Goal: Ask a question: Seek information or help from site administrators or community

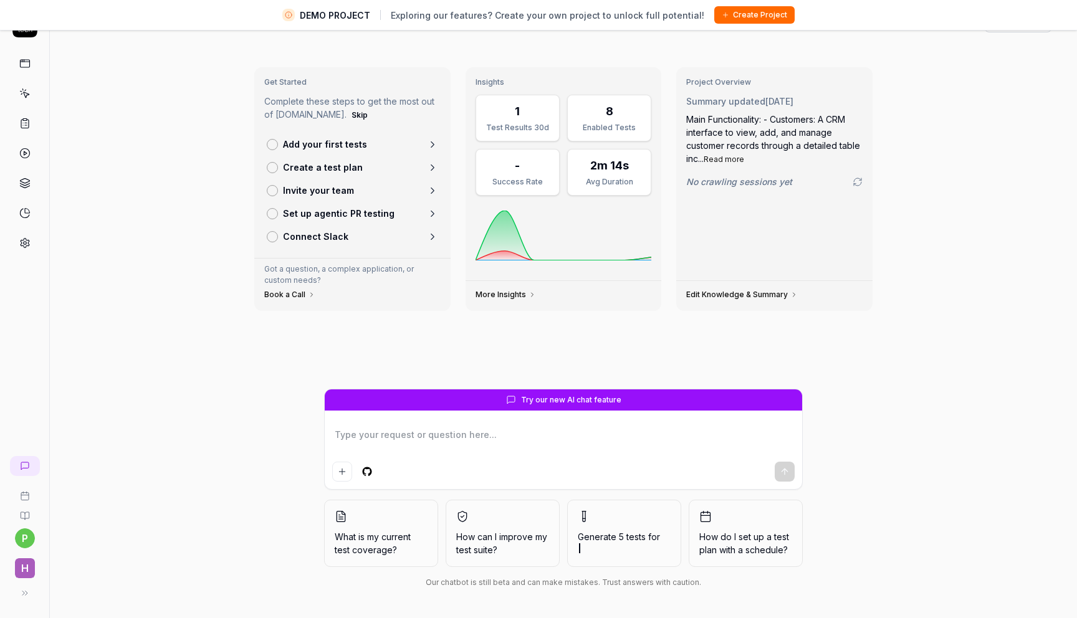
click at [454, 452] on textarea at bounding box center [563, 441] width 462 height 31
type textarea "*"
click at [451, 451] on textarea at bounding box center [563, 441] width 462 height 31
type textarea "w"
type textarea "*"
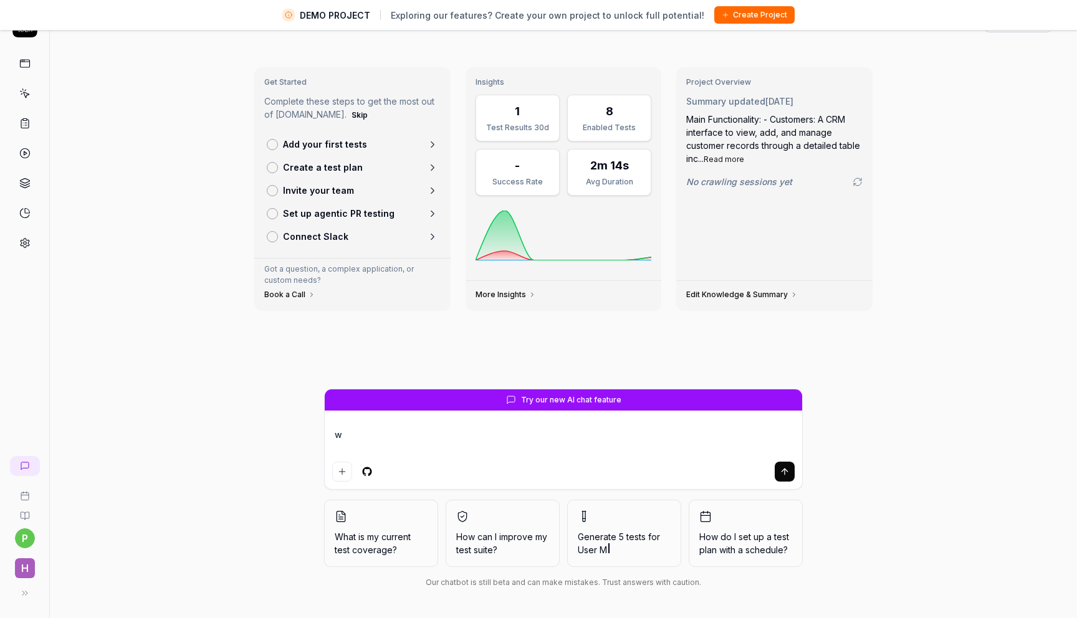
type textarea "wh"
type textarea "*"
type textarea "wha"
type textarea "*"
type textarea "what"
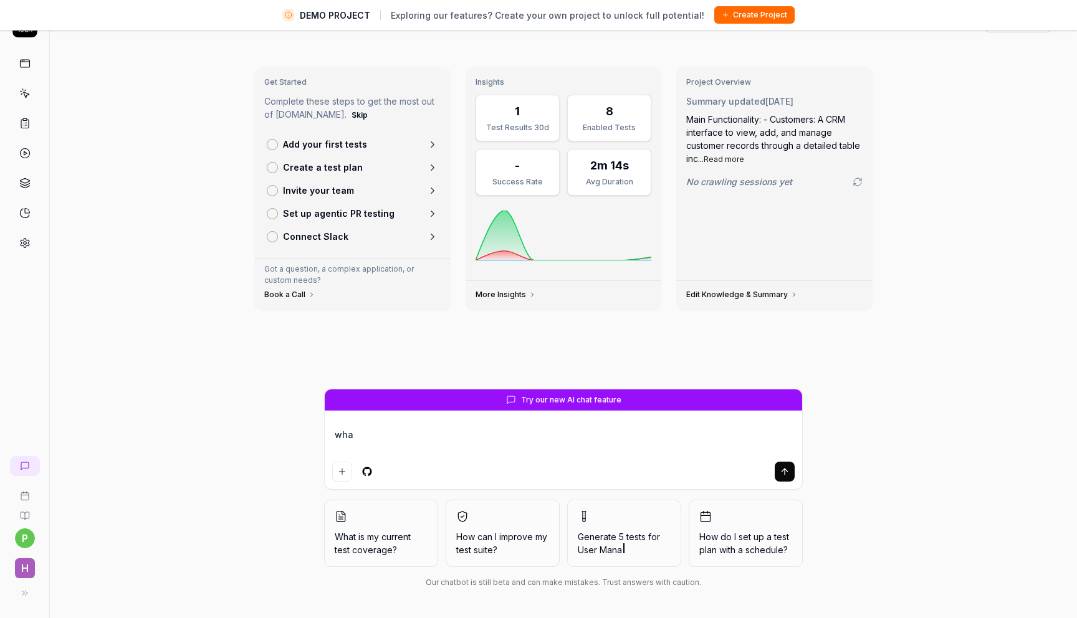
type textarea "*"
type textarea "what"
type textarea "*"
type textarea "what I"
type textarea "*"
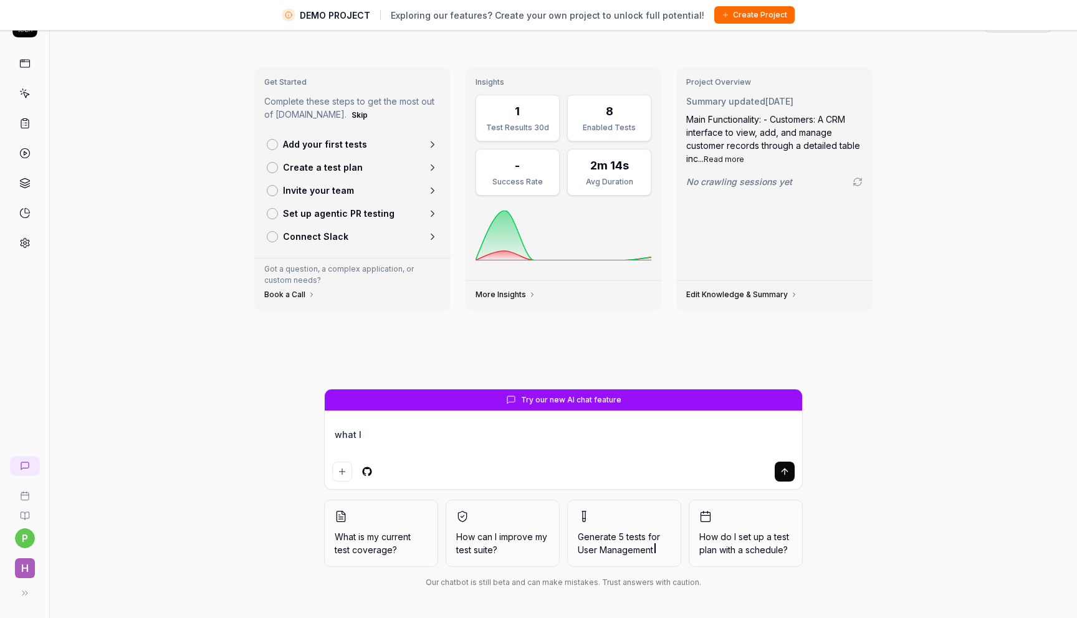
type textarea "what I"
type textarea "*"
type textarea "what I c"
type textarea "*"
type textarea "what I ca"
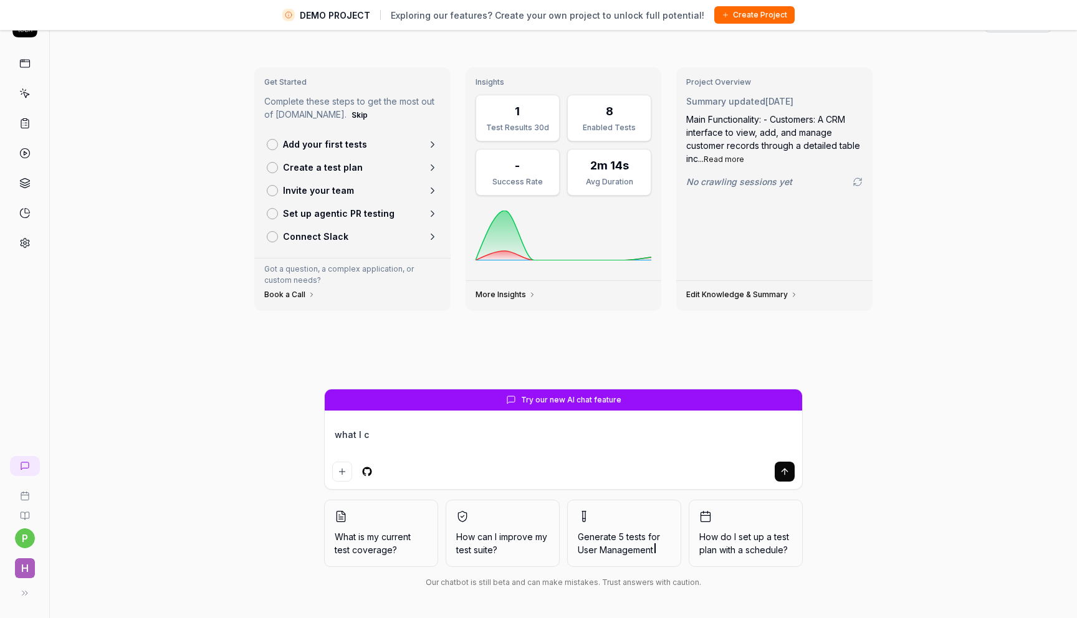
type textarea "*"
type textarea "what I can"
type textarea "*"
type textarea "what I can"
type textarea "*"
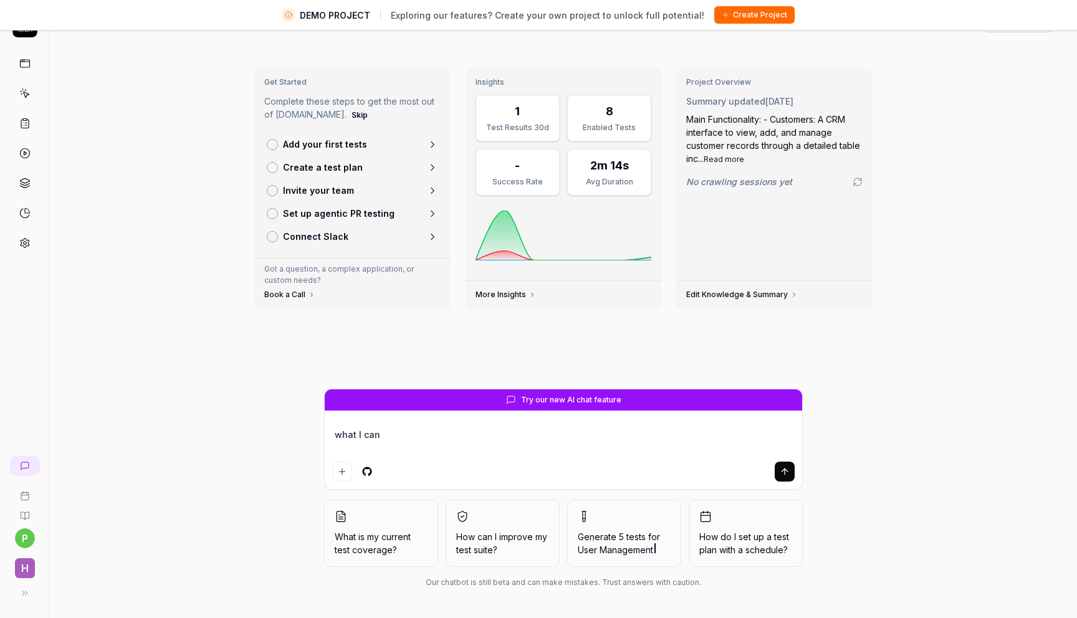
type textarea "what I can d"
type textarea "*"
type textarea "what I can do"
type textarea "*"
type textarea "what I can do"
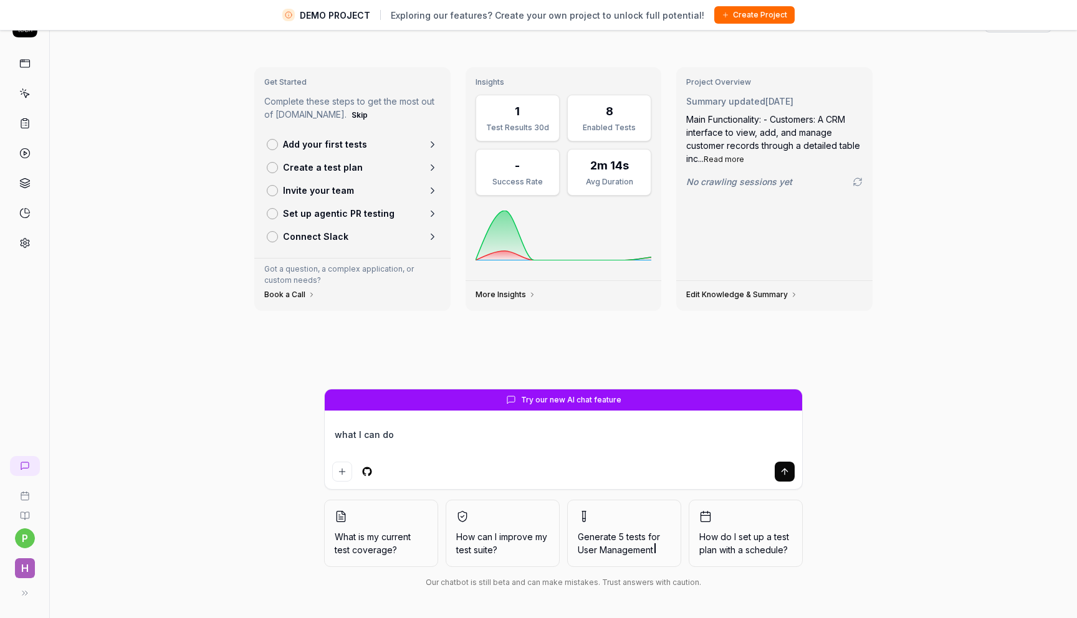
type textarea "*"
type textarea "what I can do w"
type textarea "*"
type textarea "what I can do wi"
type textarea "*"
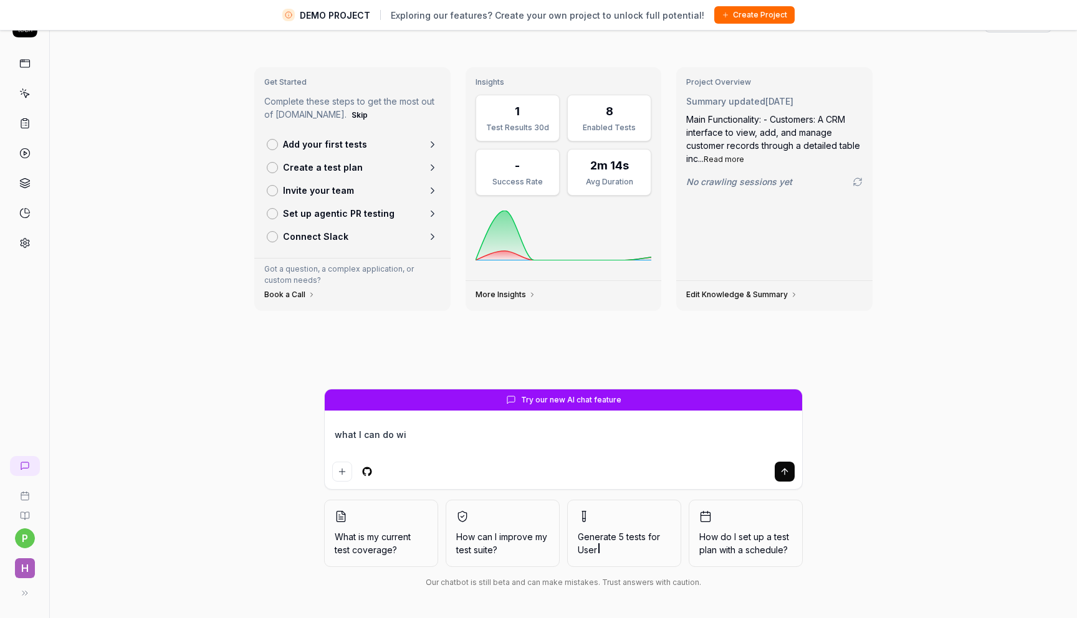
type textarea "what I can do wit"
type textarea "*"
type textarea "what I can do with"
type textarea "*"
type textarea "what I can do with"
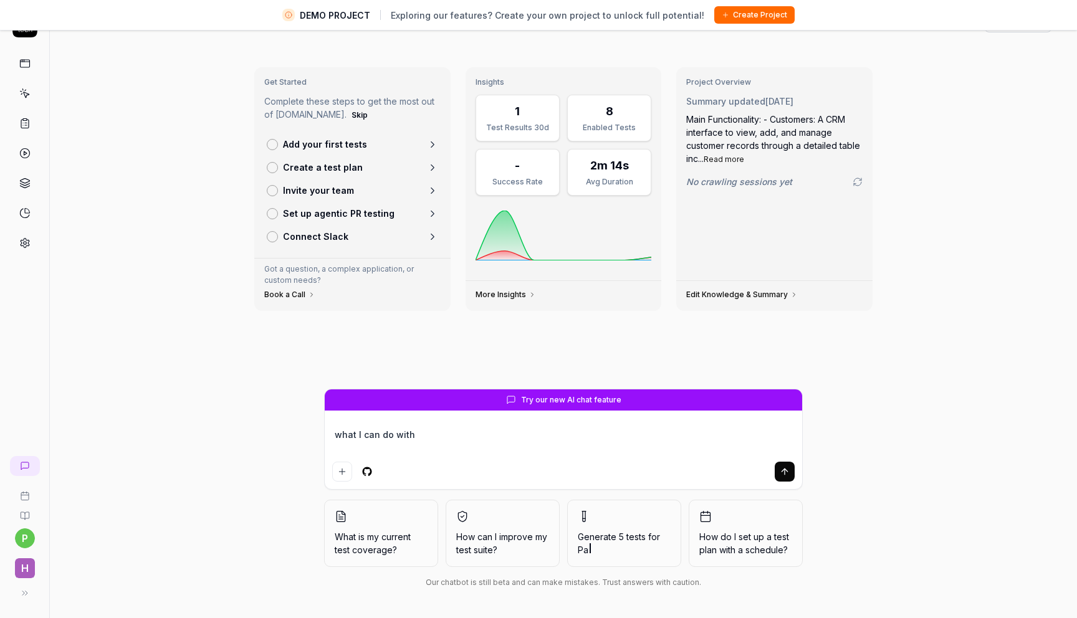
type textarea "*"
type textarea "what I can do with t"
type textarea "*"
type textarea "what I can do with th"
type textarea "*"
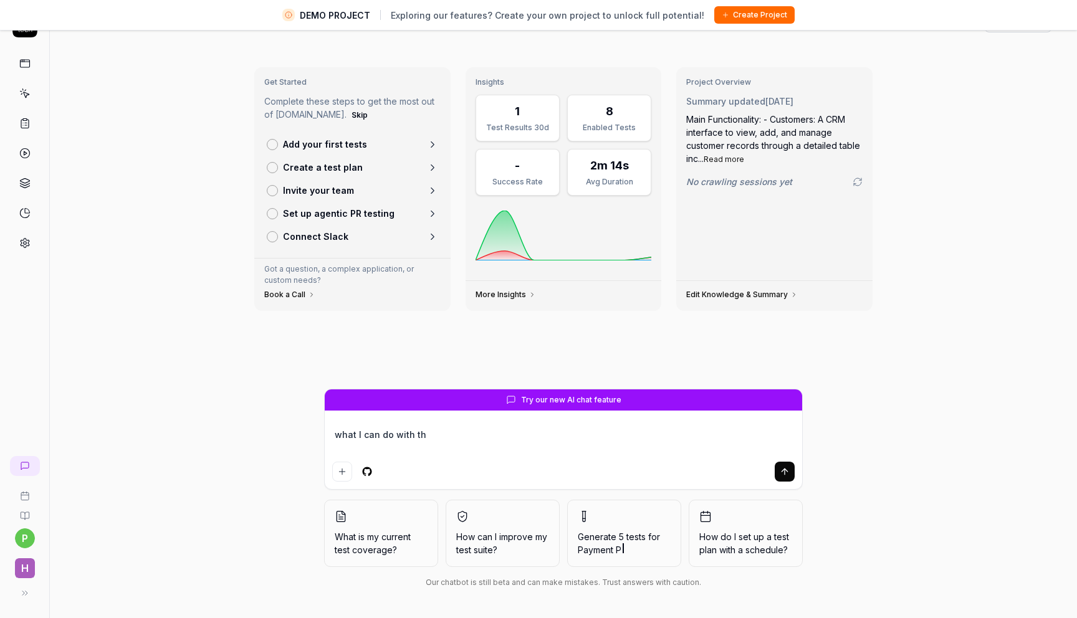
type textarea "what I can do with thi"
type textarea "*"
type textarea "what I can do with this"
type textarea "*"
type textarea "what I can do with this"
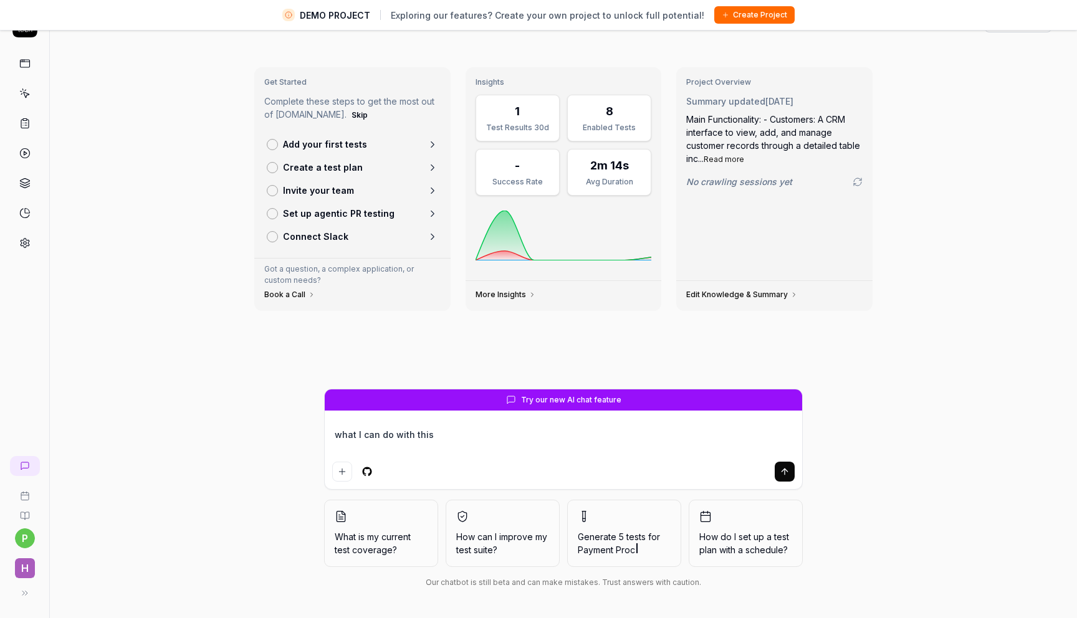
type textarea "*"
type textarea "what I can do with this f"
type textarea "*"
type textarea "what I can do with this fe"
type textarea "*"
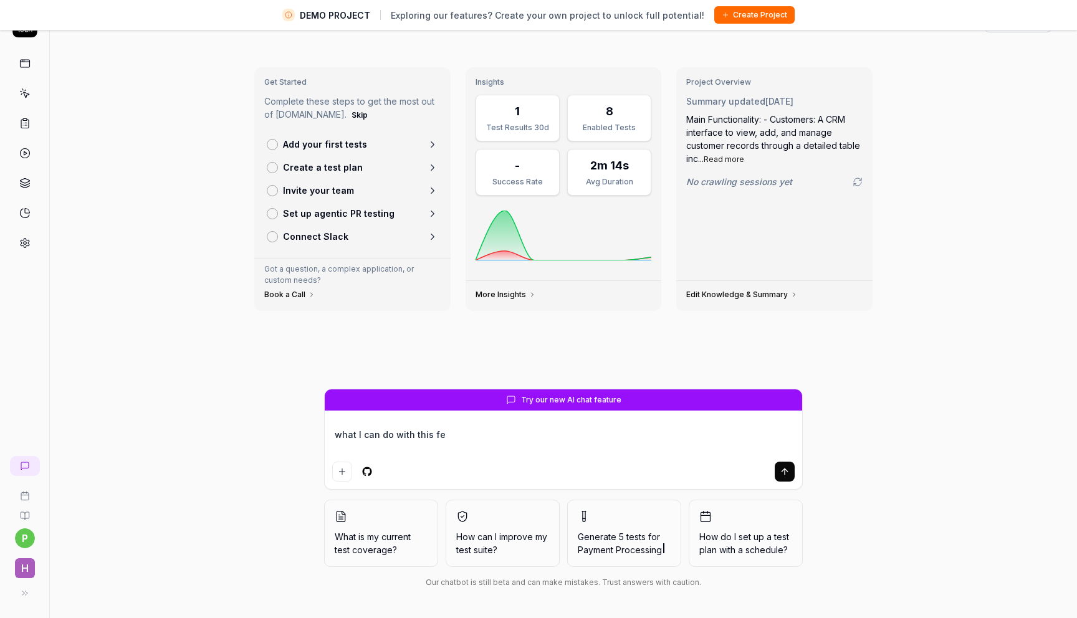
type textarea "what I can do with this fea"
type textarea "*"
type textarea "what I can do with this feat"
type textarea "*"
type textarea "what I can do with this featu"
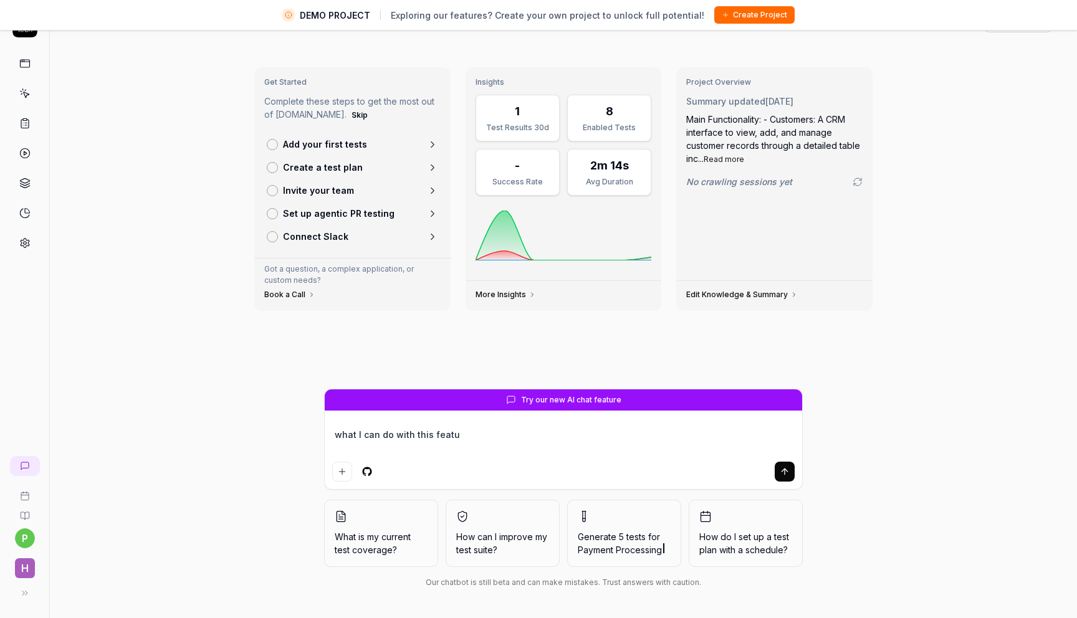
type textarea "*"
type textarea "what I can do with this featur"
type textarea "*"
type textarea "what I can do with this feature"
type textarea "*"
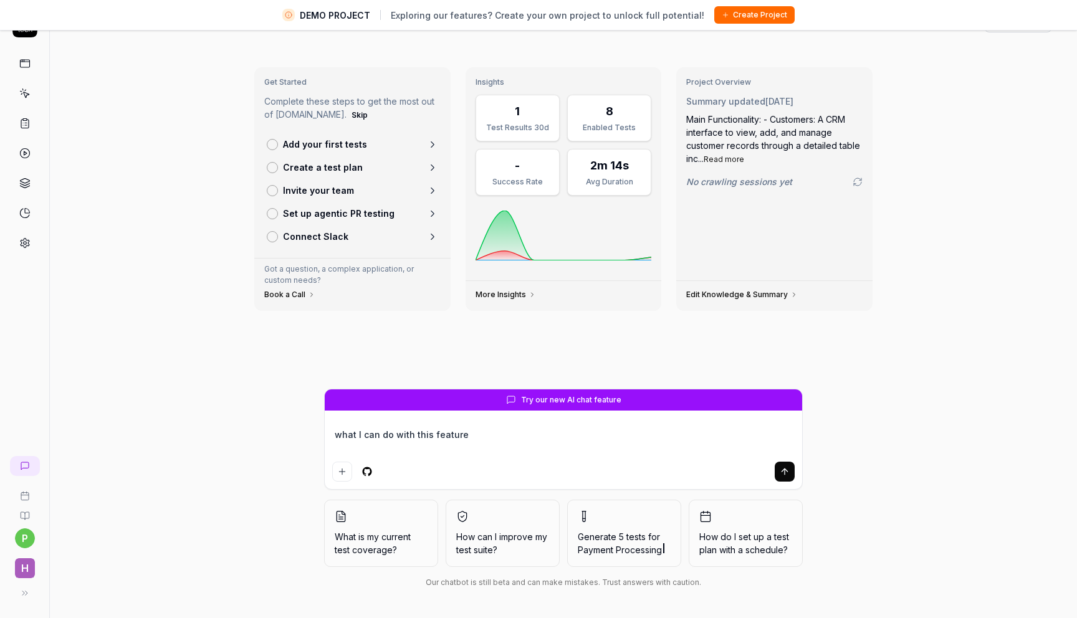
type textarea "what I can do with this feature"
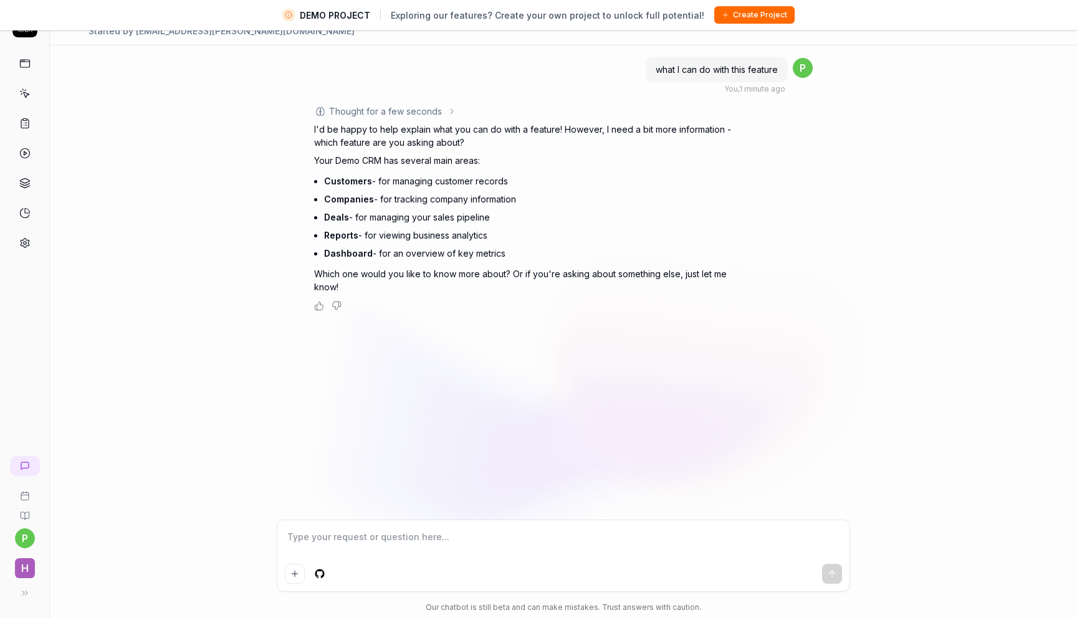
click at [378, 551] on textarea at bounding box center [563, 543] width 557 height 31
type textarea "*"
type textarea "i"
type textarea "*"
type textarea "is"
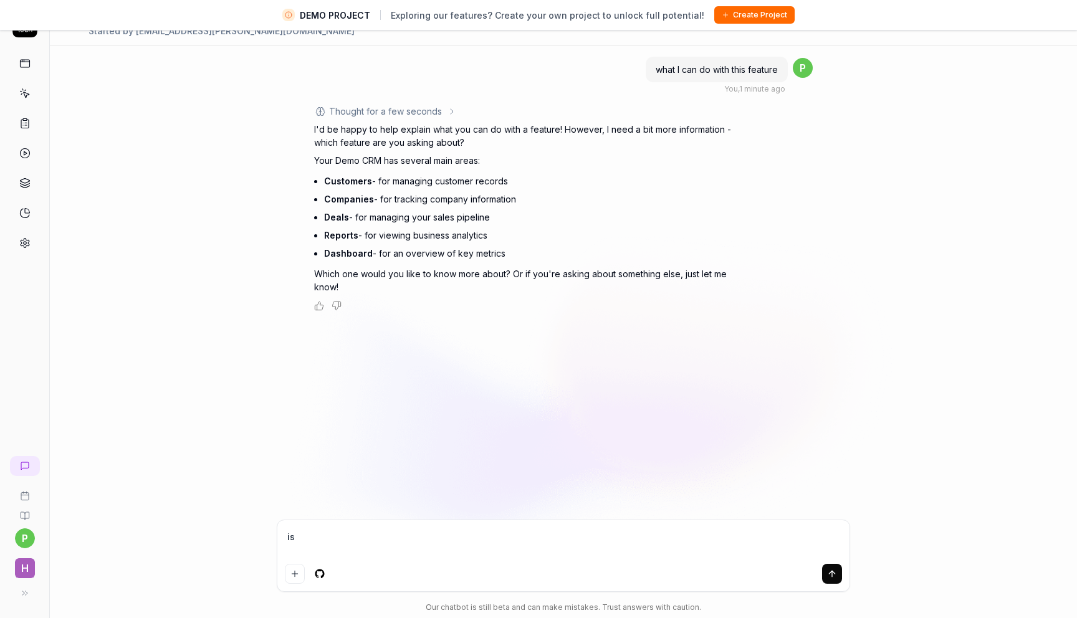
type textarea "*"
type textarea "is"
type textarea "*"
type textarea "is i"
type textarea "*"
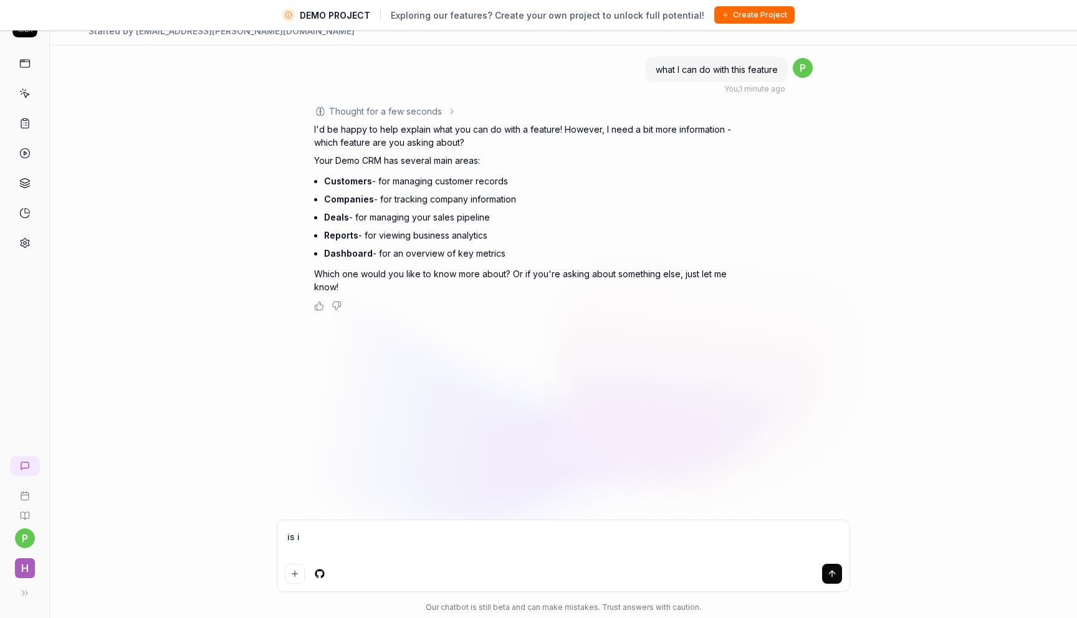
type textarea "is it"
type textarea "*"
type textarea "is it"
type textarea "*"
type textarea "is it h"
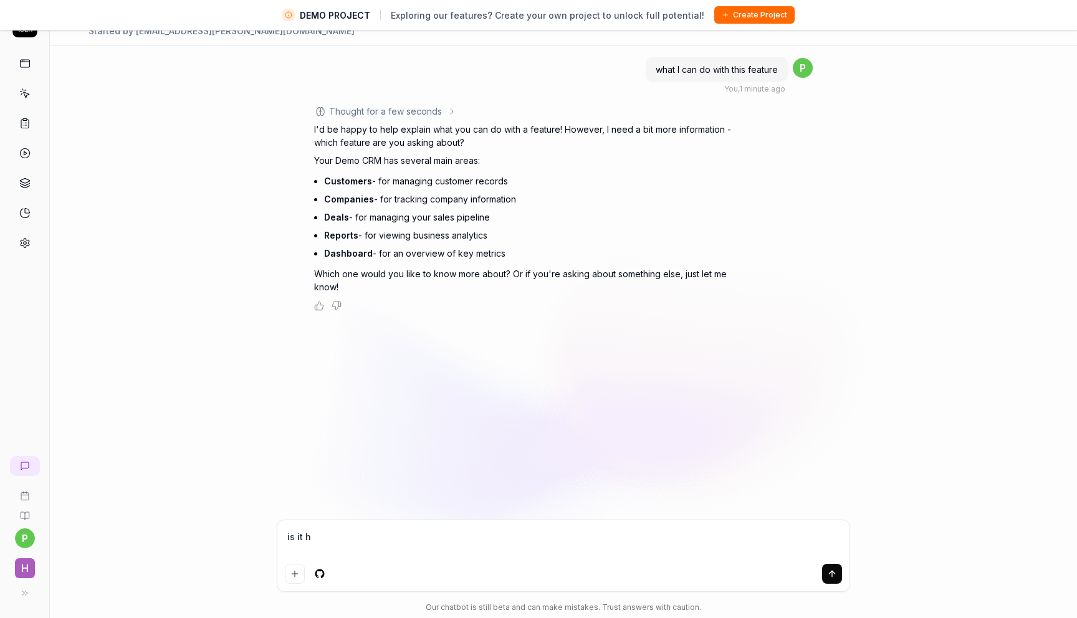
type textarea "*"
type textarea "is it he"
type textarea "*"
type textarea "is it hel"
type textarea "*"
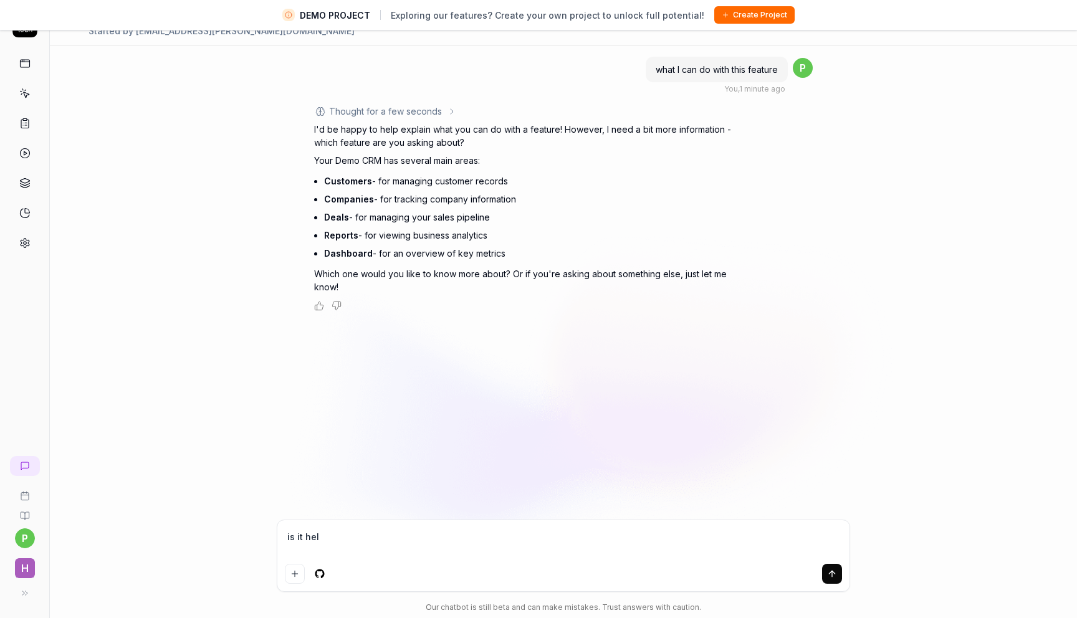
type textarea "is it help"
type textarea "*"
type textarea "is it helpi"
type textarea "*"
type textarea "is it helpin"
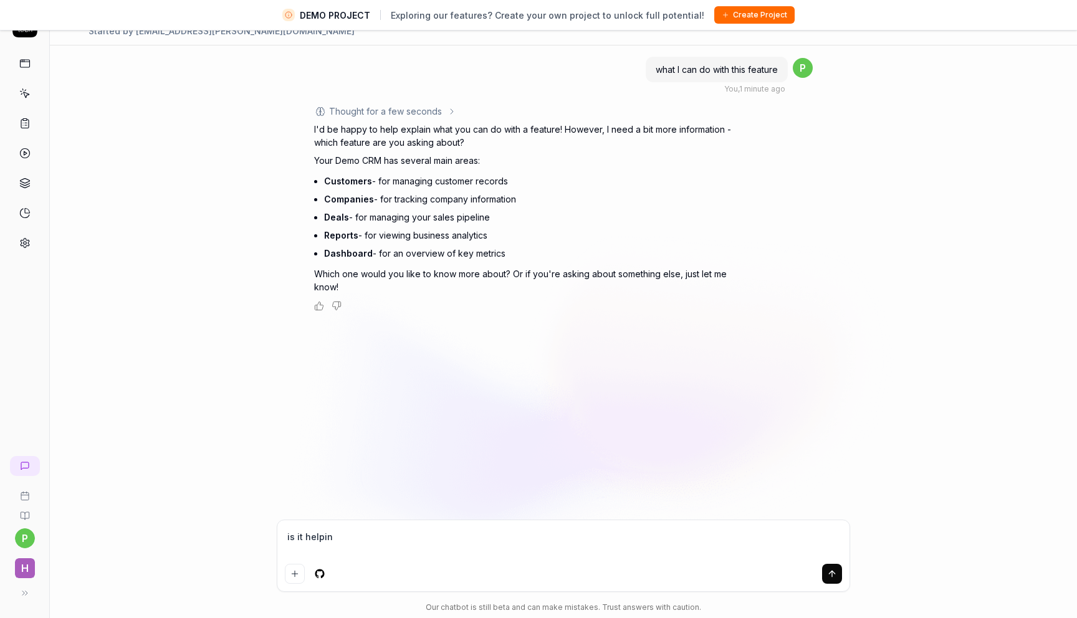
type textarea "*"
type textarea "is it helping"
type textarea "*"
type textarea "is it helping"
type textarea "*"
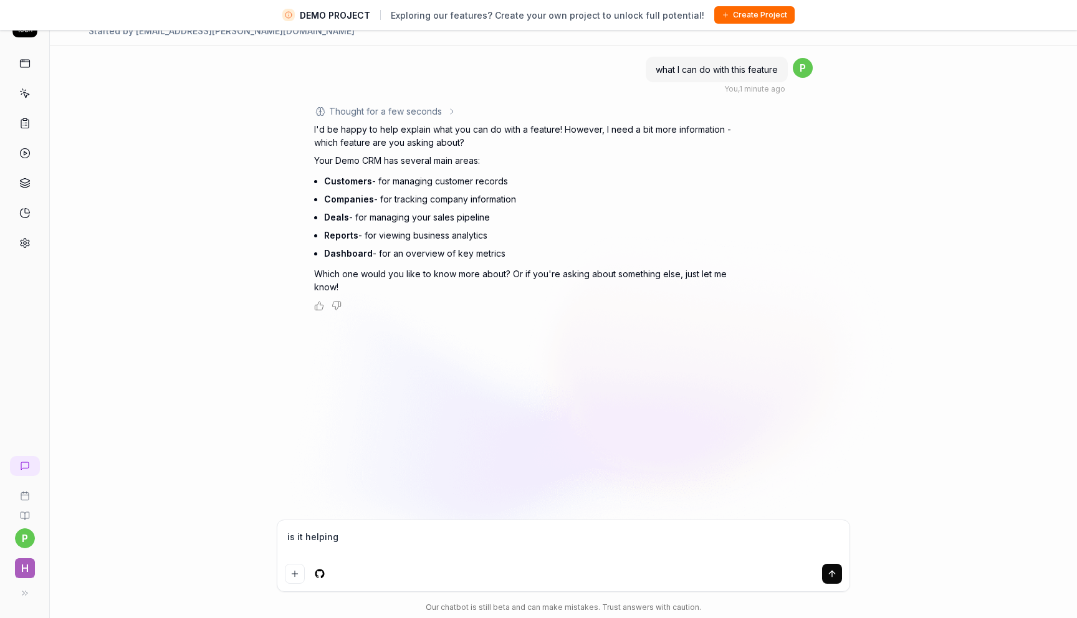
type textarea "is it helping w"
type textarea "*"
type textarea "is it helping wi"
type textarea "*"
type textarea "is it helping wit"
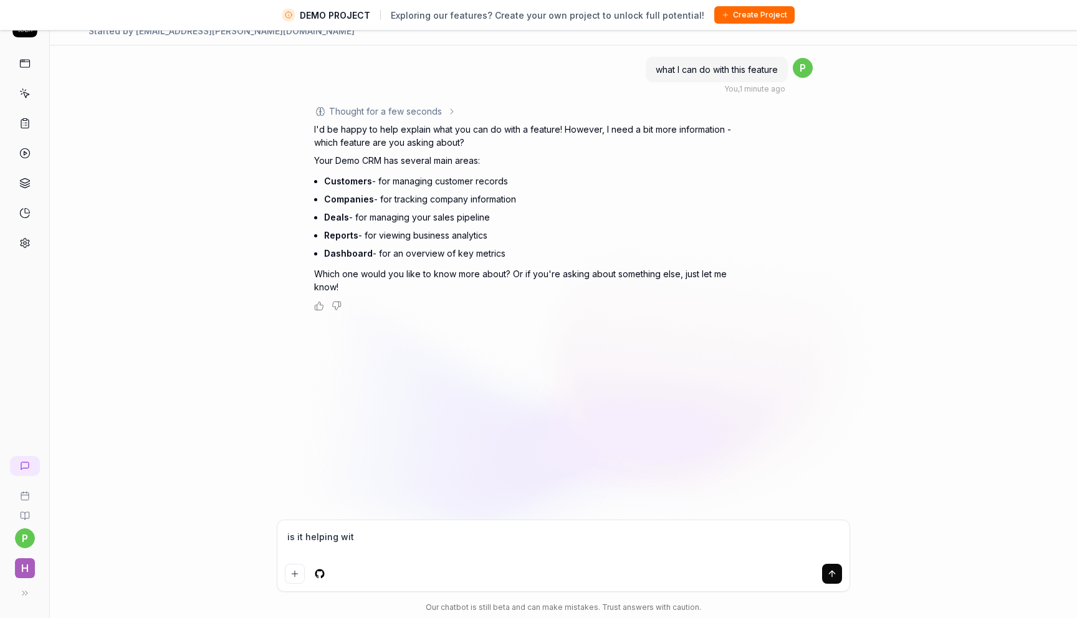
type textarea "*"
type textarea "is it helping with"
type textarea "*"
type textarea "is it helping with"
type textarea "*"
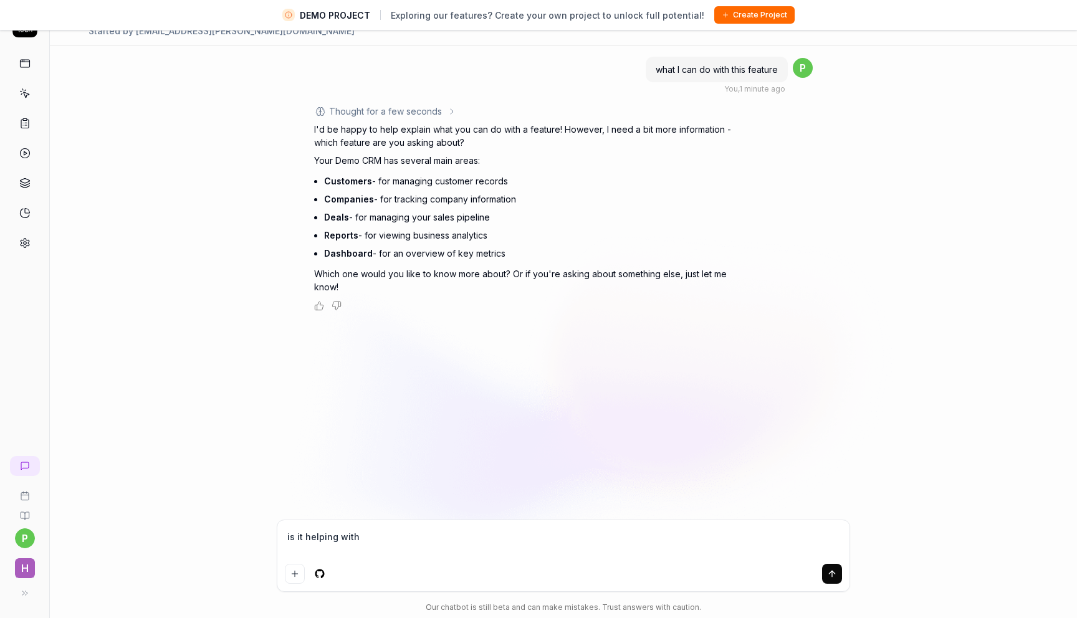
type textarea "is it helping with c"
type textarea "*"
type textarea "is it helping with cy"
type textarea "*"
type textarea "is it helping with cyp"
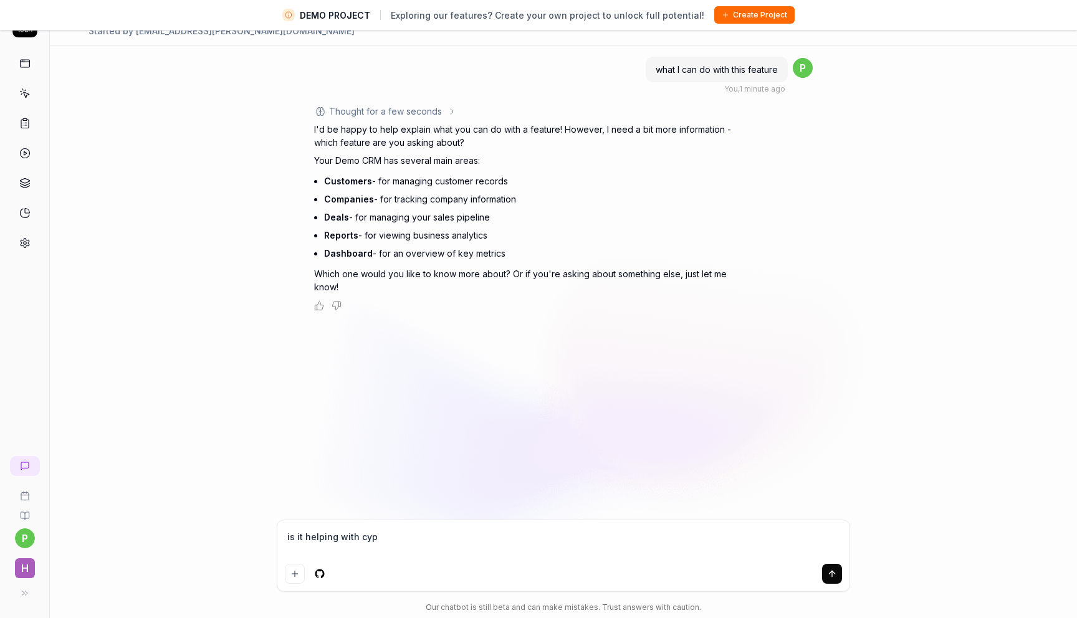
type textarea "*"
type textarea "is it helping with cypr"
type textarea "*"
type textarea "is it helping with cypre"
type textarea "*"
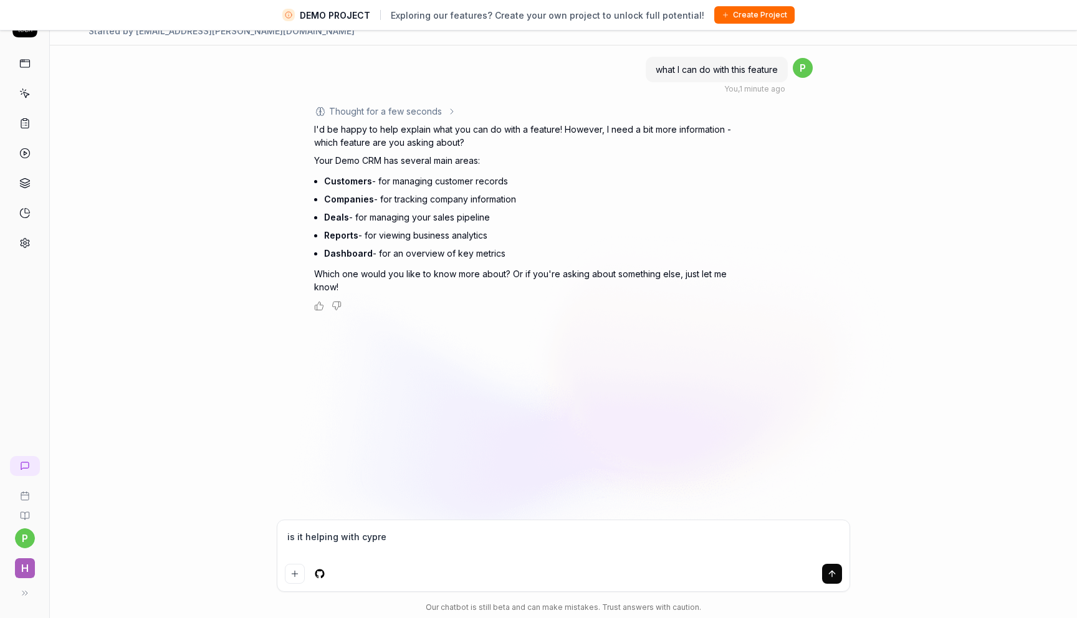
type textarea "is it helping with cypres"
type textarea "*"
type textarea "is it helping with cypress"
type textarea "*"
type textarea "is it helping with cypress?"
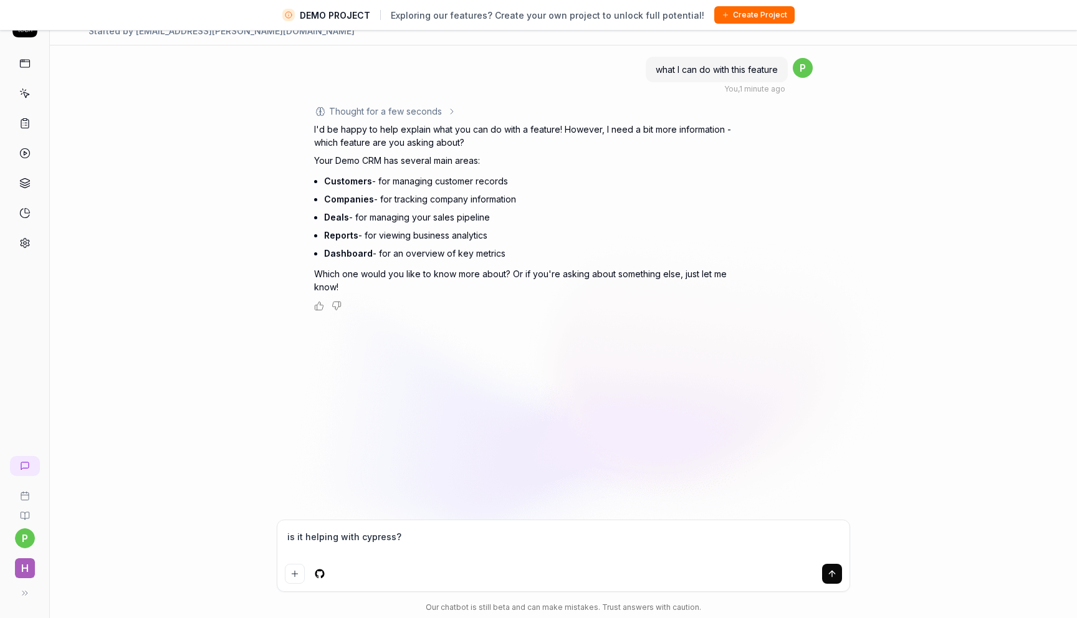
type textarea "*"
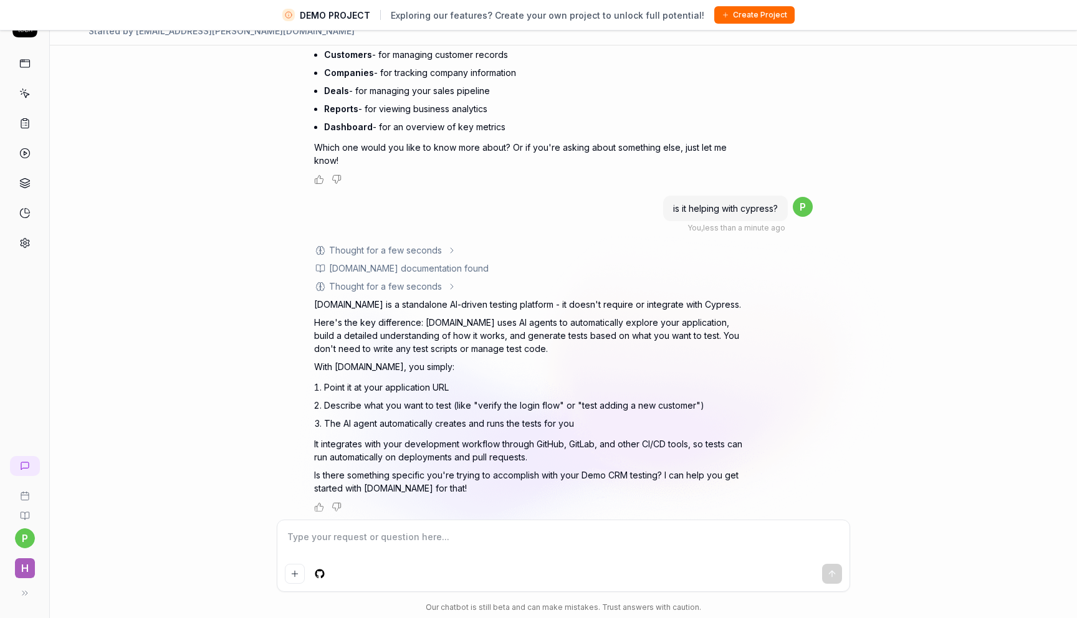
scroll to position [131, 0]
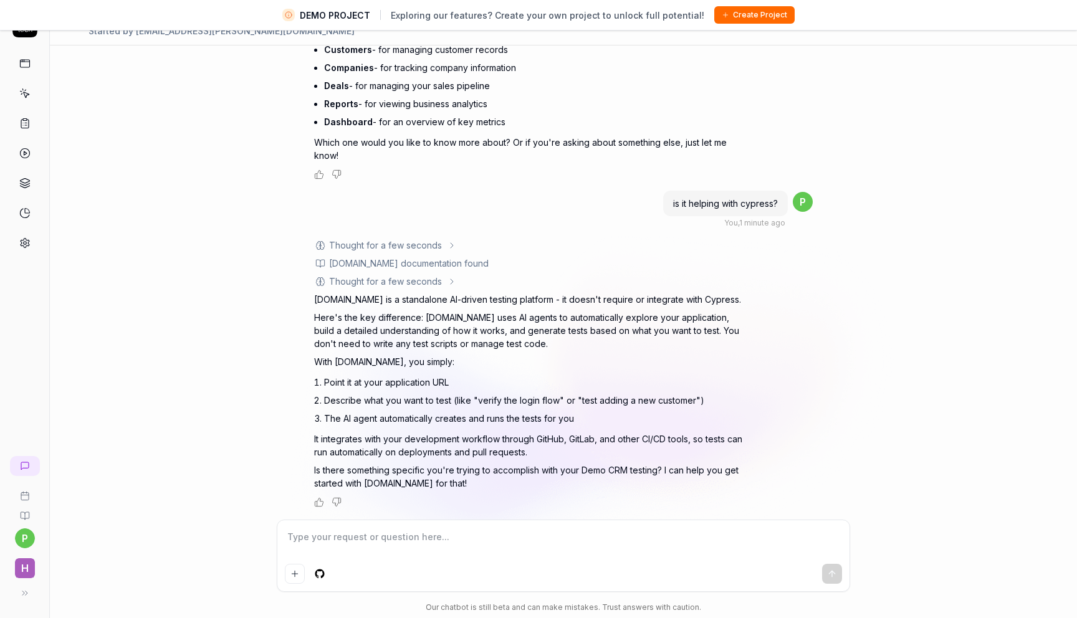
type textarea "*"
type textarea "te"
type textarea "*"
type textarea "tes"
type textarea "*"
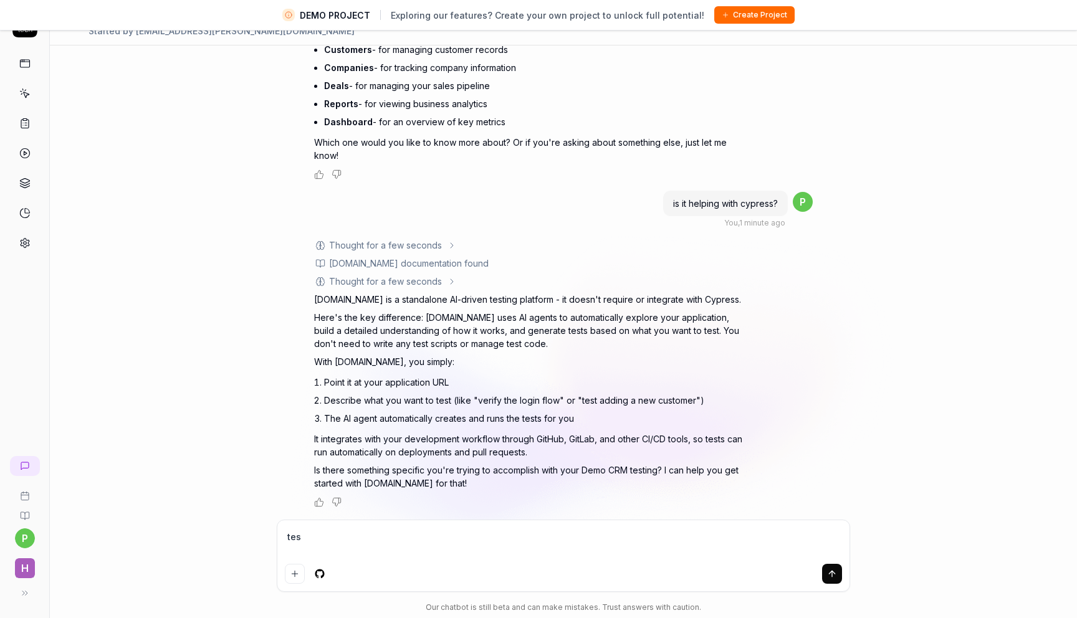
type textarea "test"
type textarea "*"
type textarea "test"
type textarea "*"
type textarea "test l"
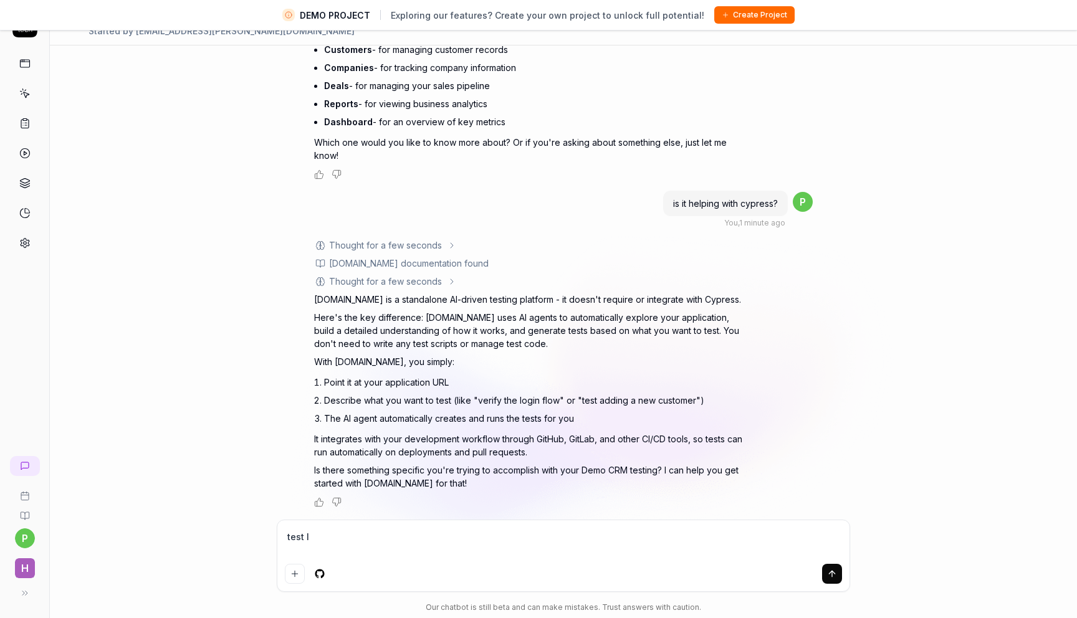
type textarea "*"
type textarea "test lo"
type textarea "*"
type textarea "test log"
type textarea "*"
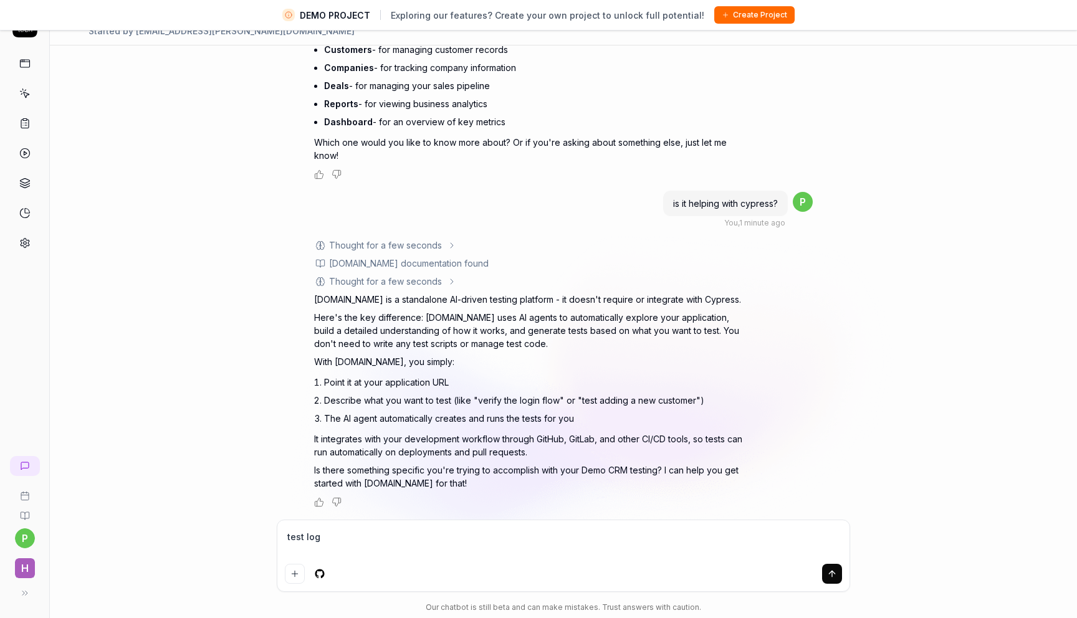
type textarea "test logi"
type textarea "*"
type textarea "test login"
type textarea "*"
type textarea "test login"
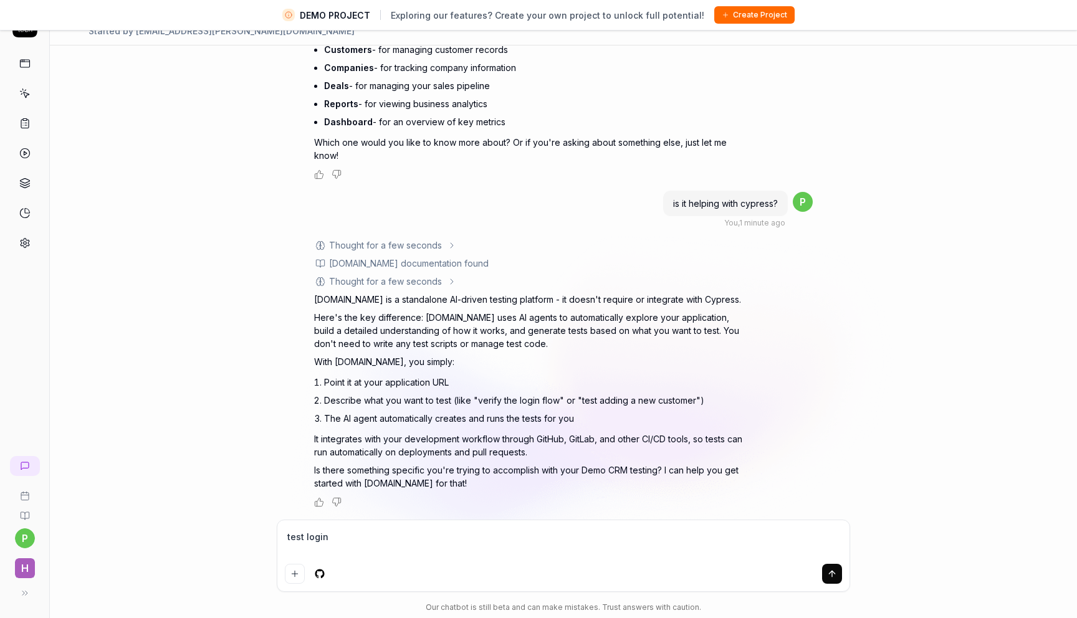
paste textarea "[URL][DOMAIN_NAME]"
type textarea "*"
type textarea "test login [URL][DOMAIN_NAME]"
type textarea "*"
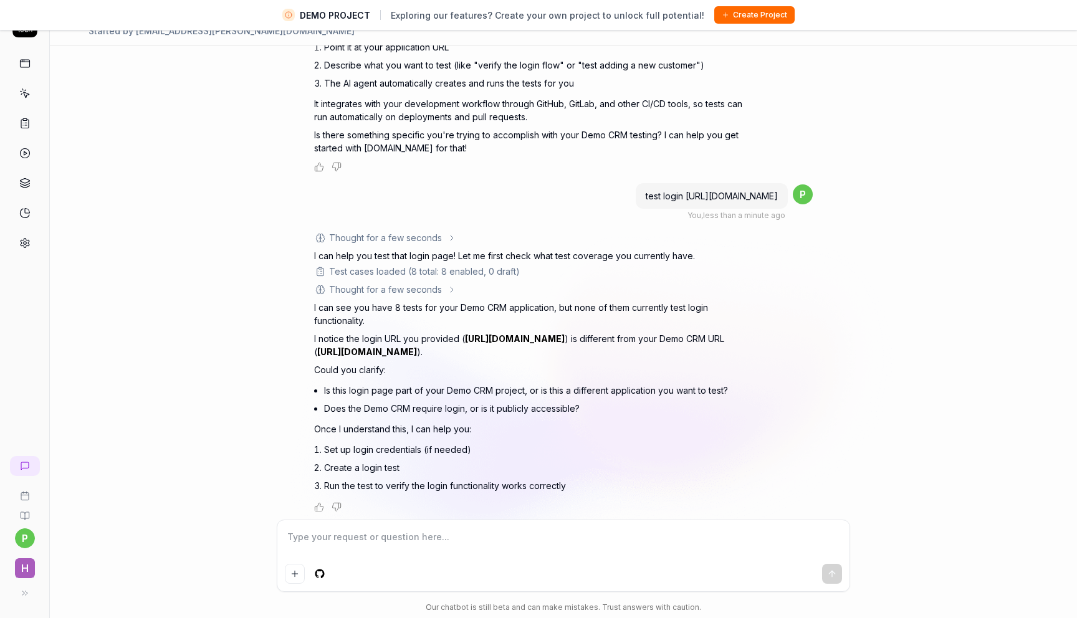
scroll to position [472, 0]
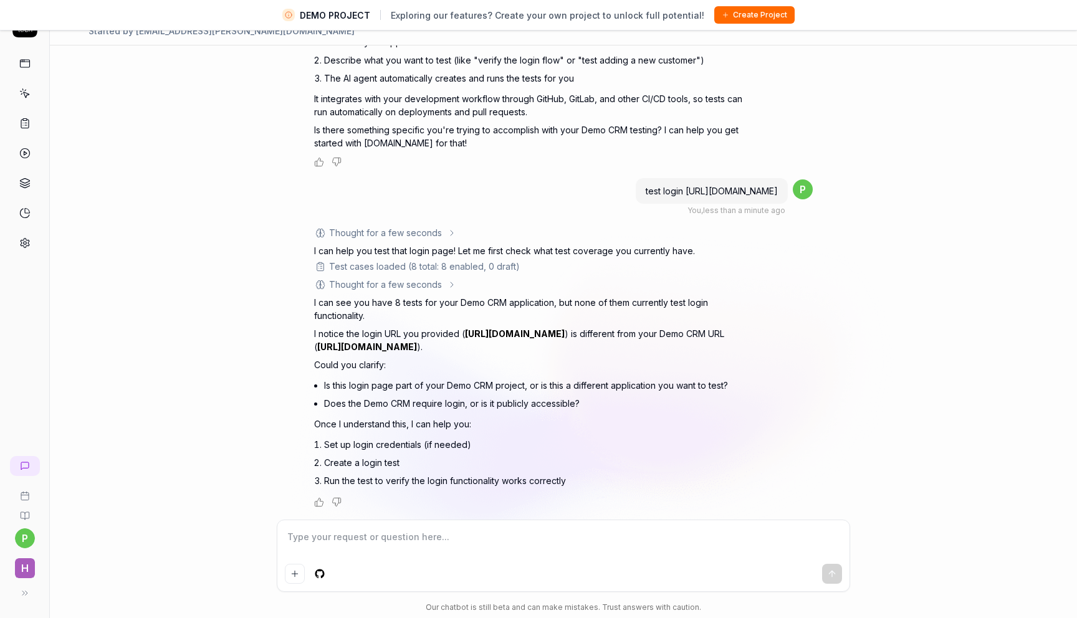
click at [19, 70] on link at bounding box center [25, 63] width 22 height 22
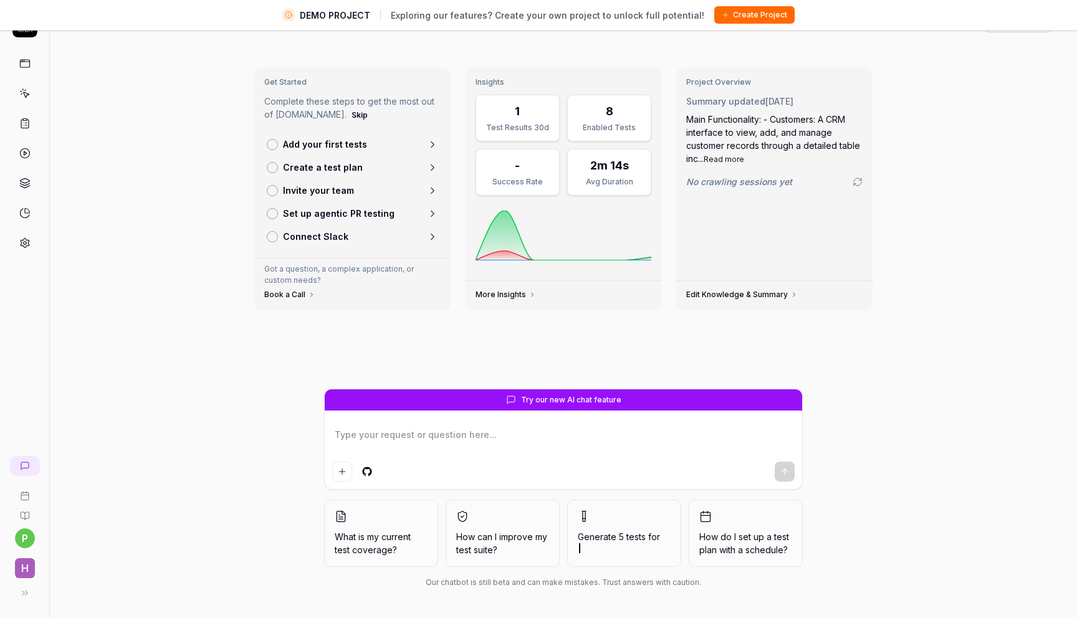
type textarea "*"
